Goal: Information Seeking & Learning: Learn about a topic

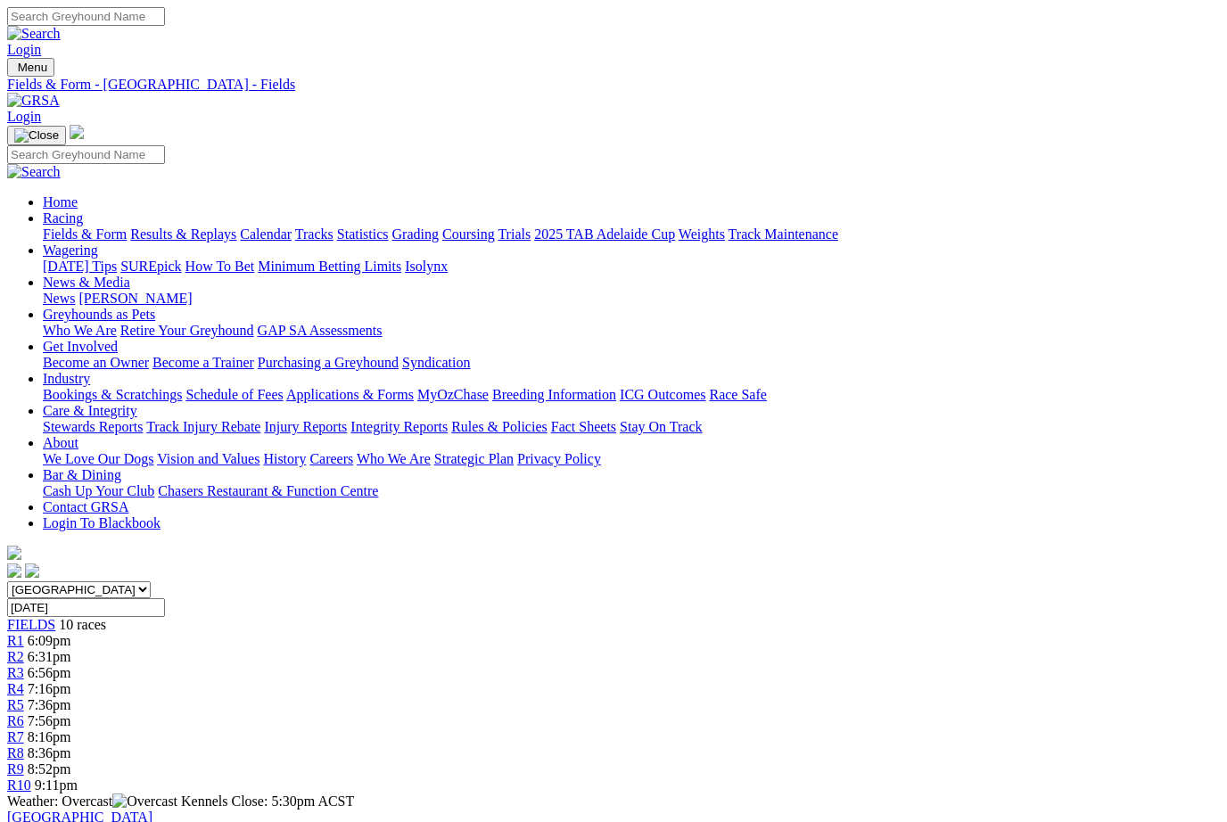
scroll to position [0, -8]
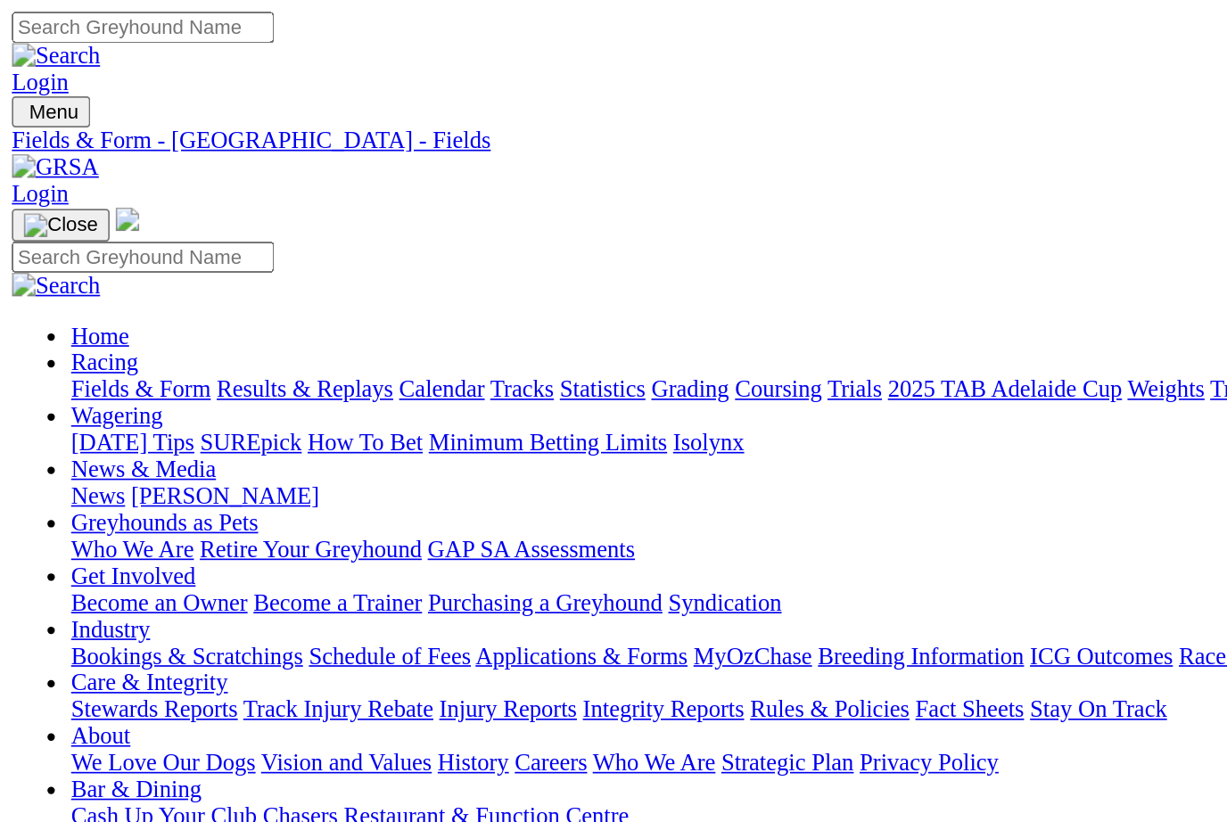
click at [73, 227] on link "Fields & Form" at bounding box center [85, 234] width 84 height 15
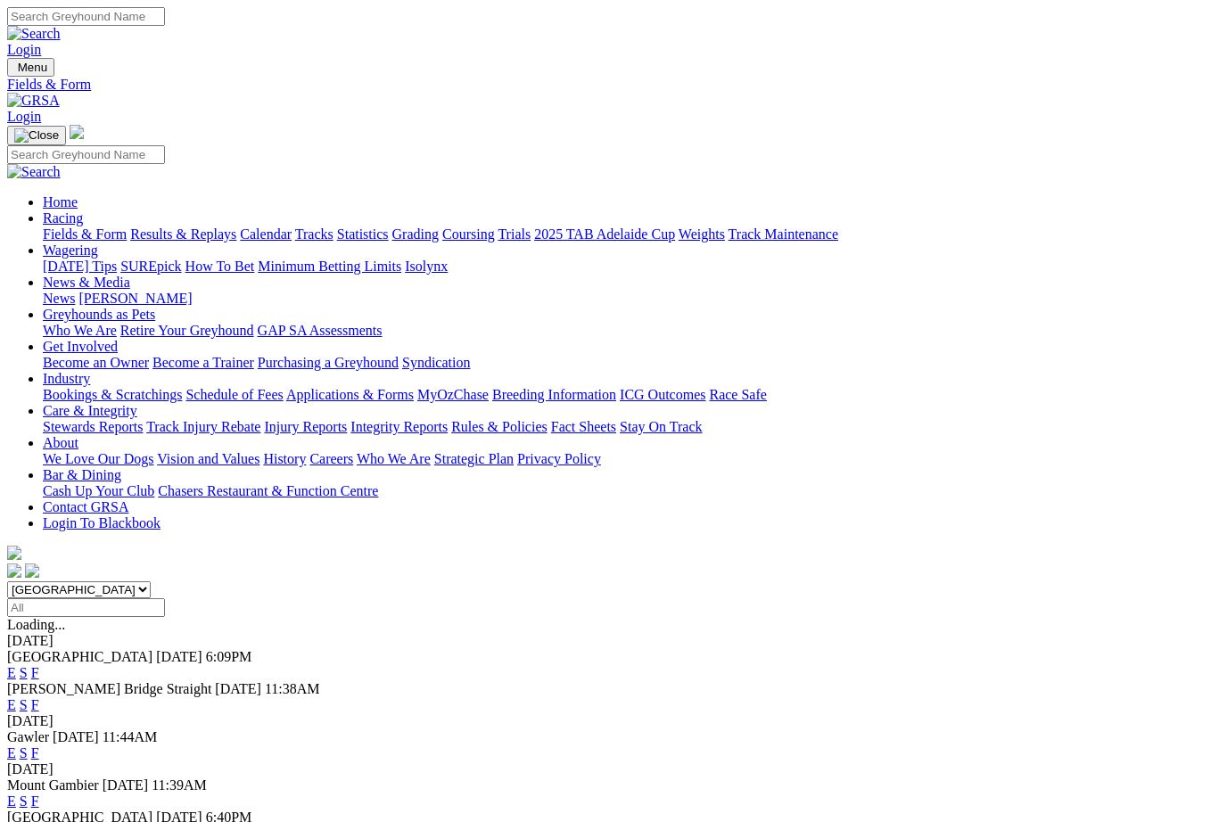
click at [39, 821] on link "F" at bounding box center [35, 833] width 8 height 15
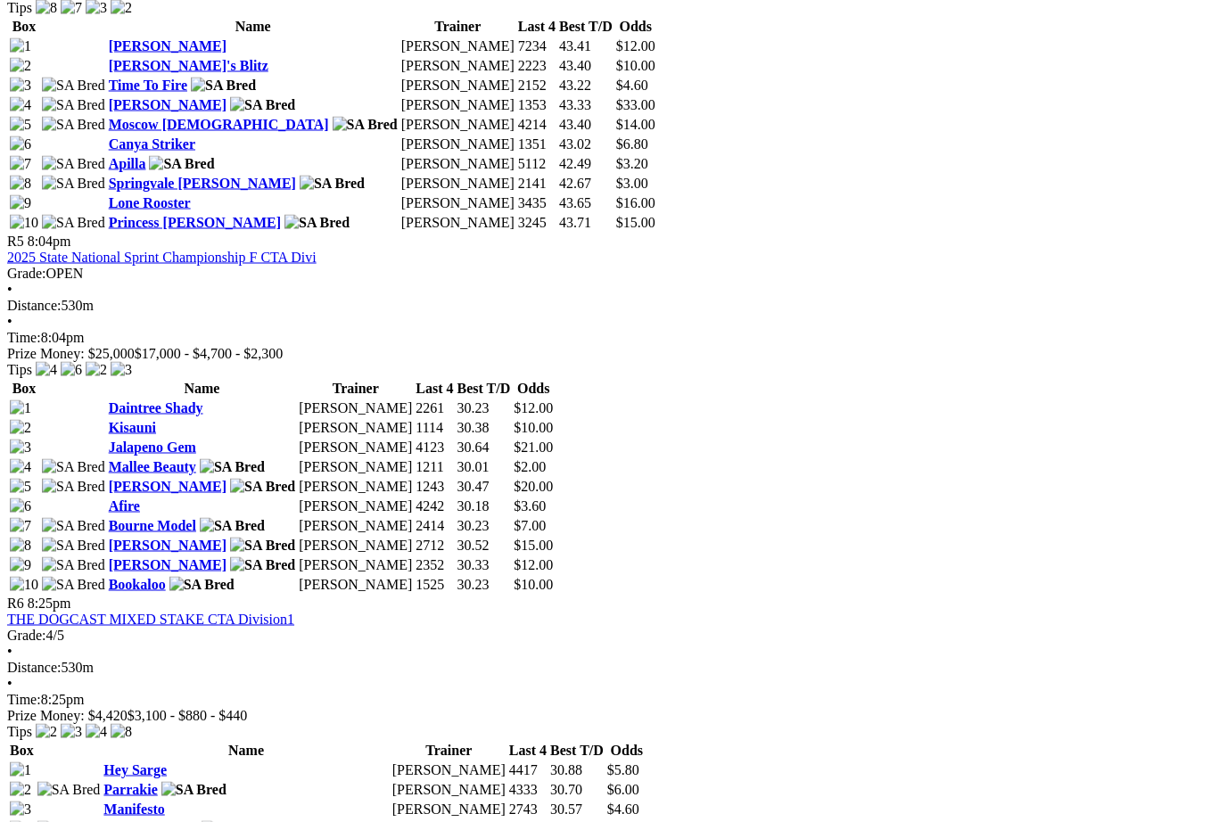
scroll to position [1939, 0]
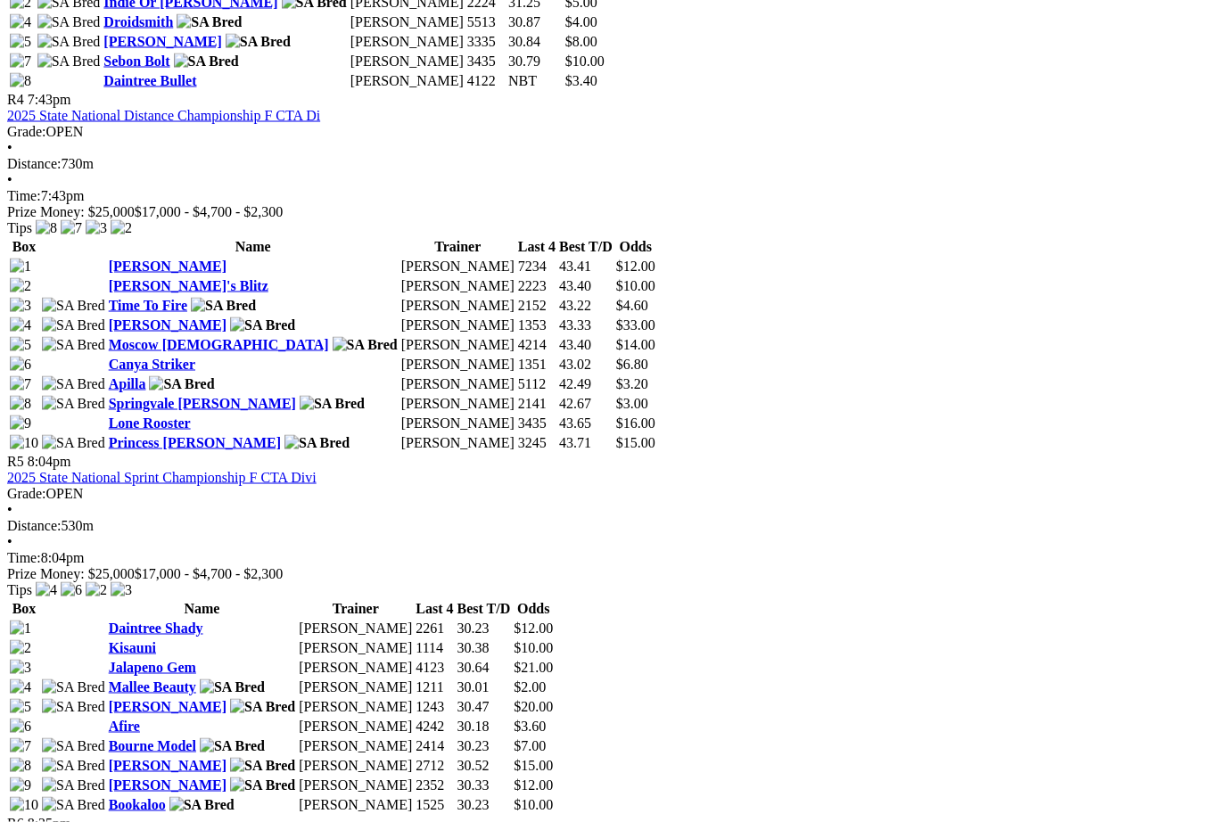
scroll to position [1675, 0]
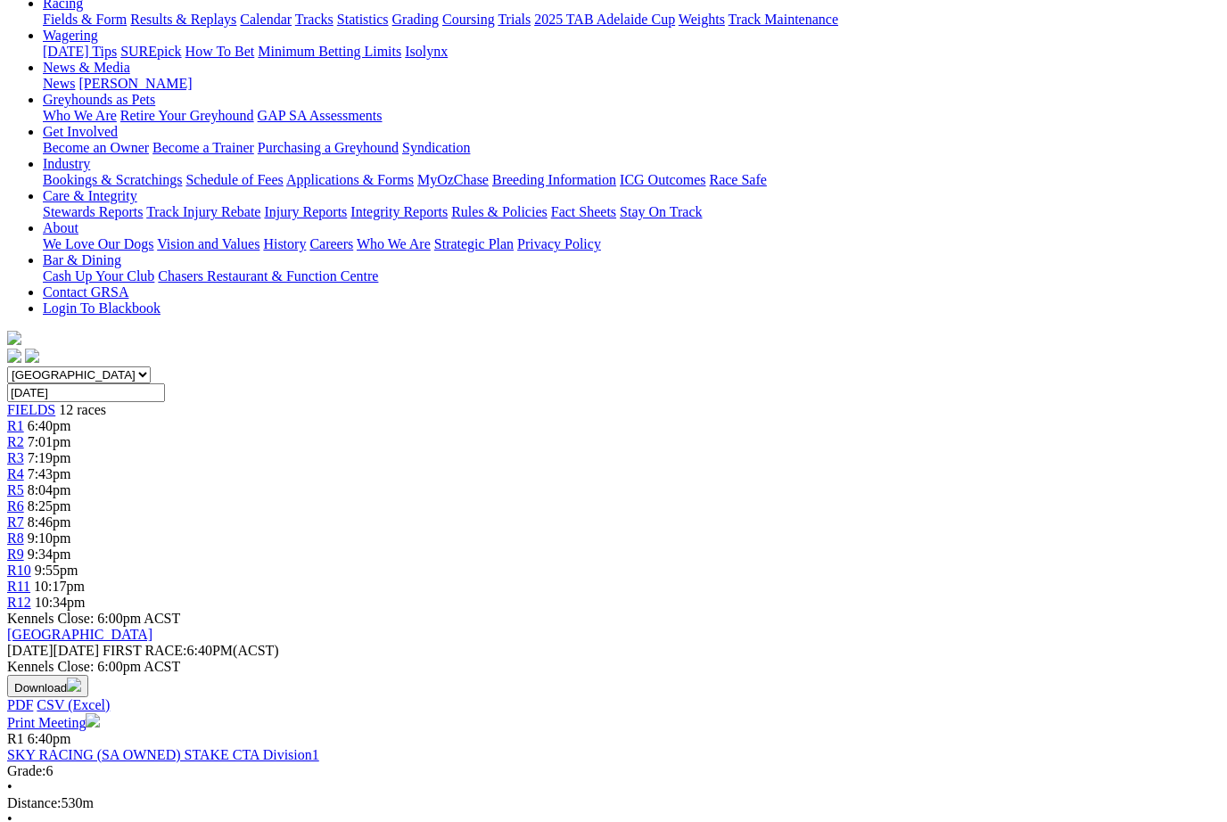
scroll to position [213, 0]
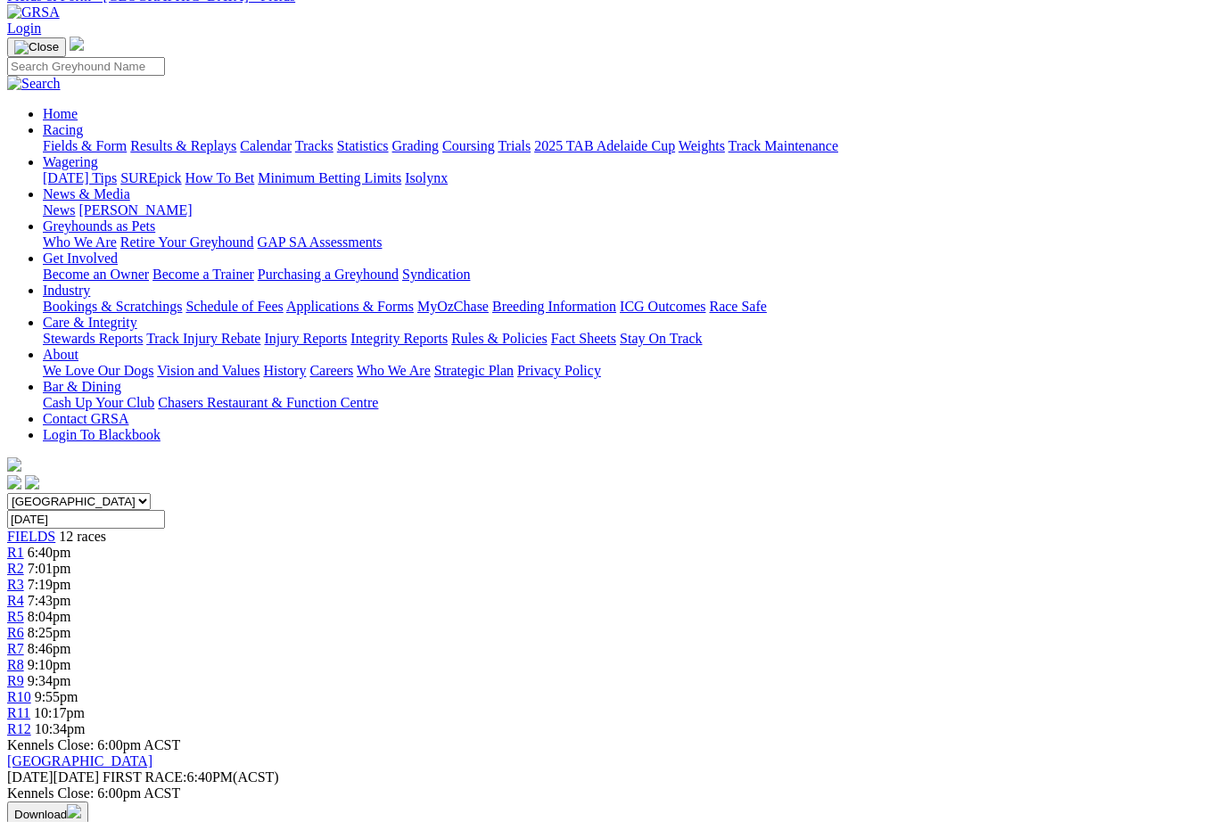
scroll to position [0, 0]
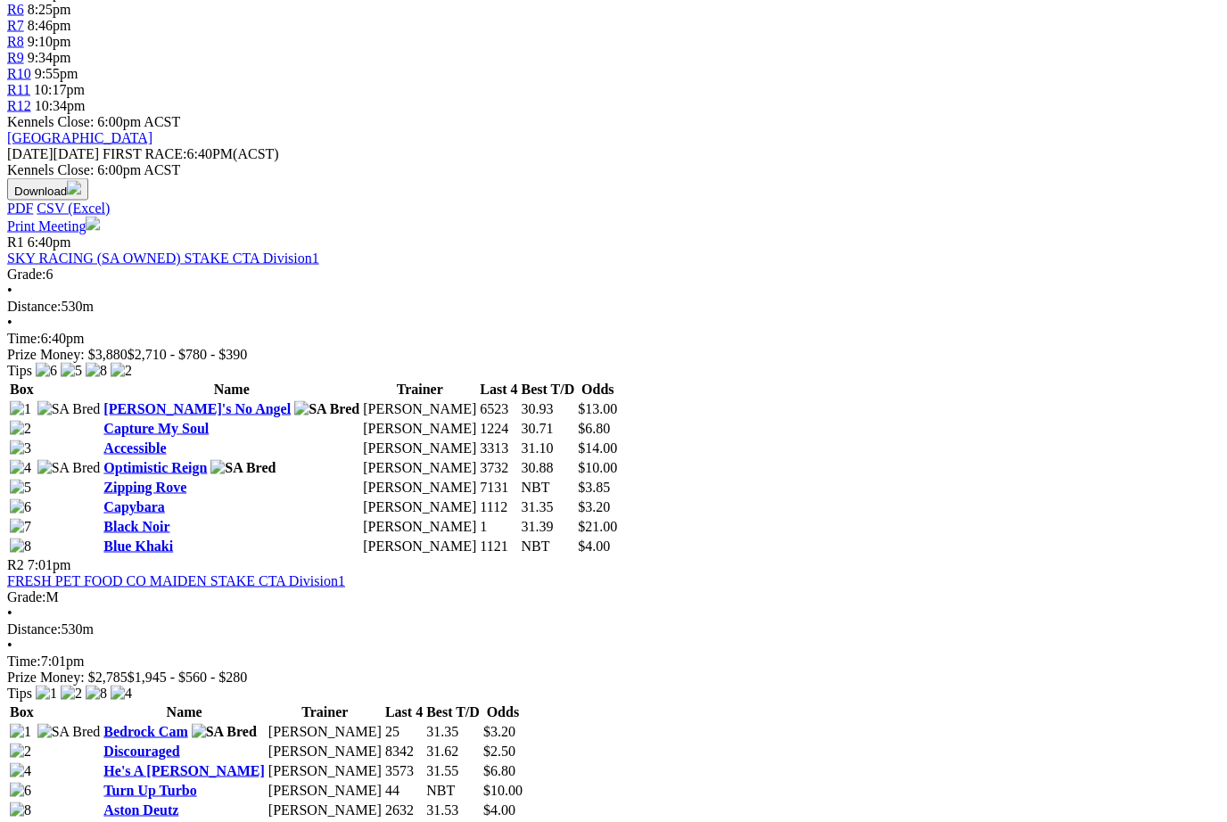
scroll to position [713, 0]
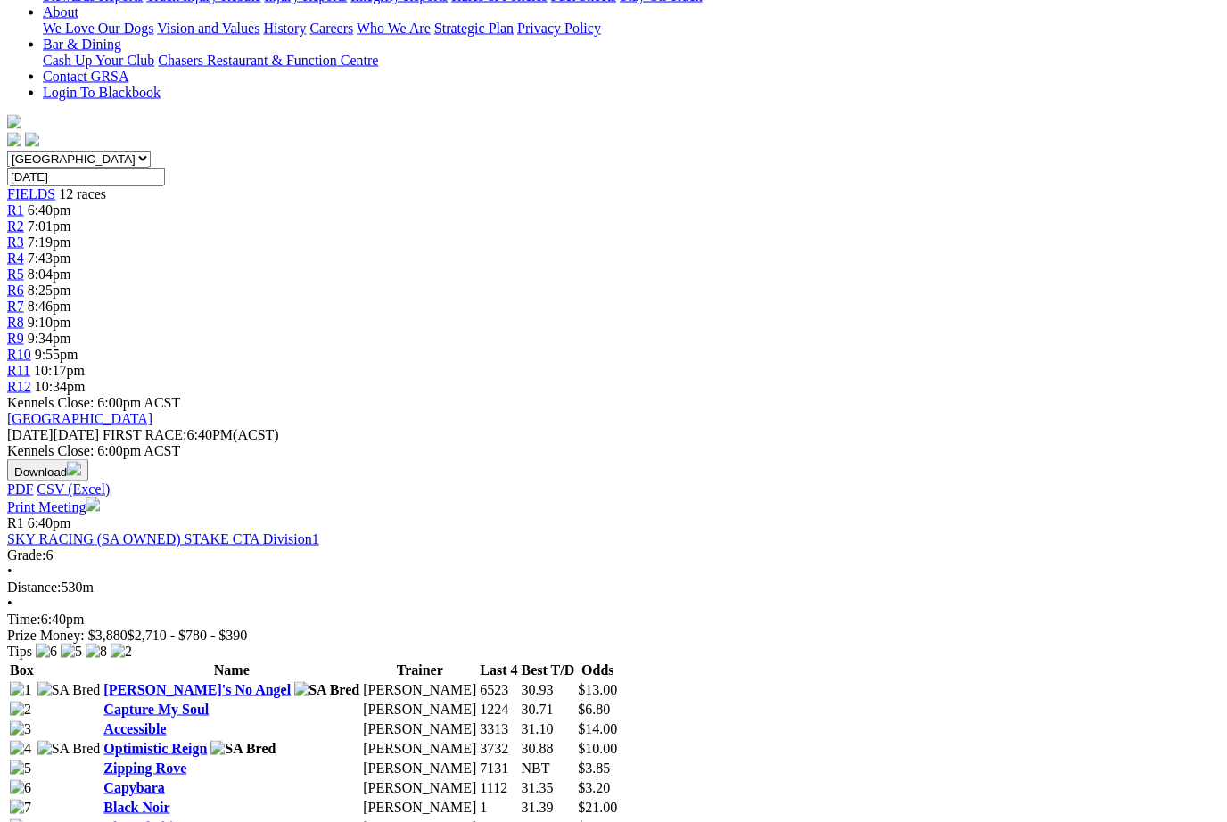
scroll to position [432, 0]
